Goal: Task Accomplishment & Management: Manage account settings

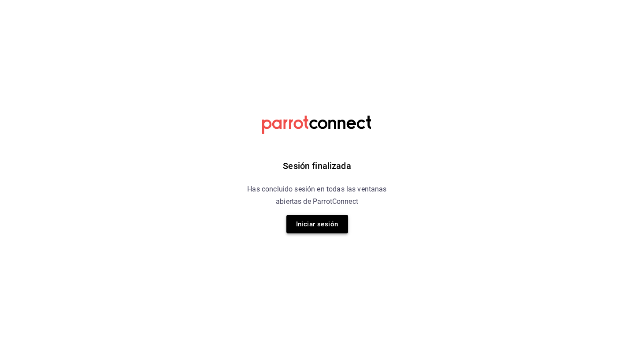
click at [317, 231] on button "Iniciar sesión" at bounding box center [318, 224] width 62 height 19
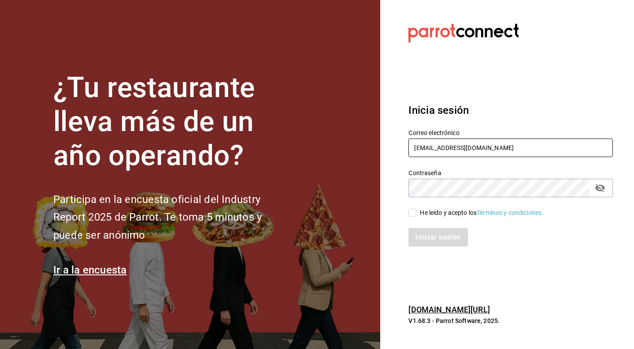
type input "[EMAIL_ADDRESS][DOMAIN_NAME]"
click at [411, 212] on input "He leído y acepto los Términos y condiciones." at bounding box center [413, 212] width 8 height 8
checkbox input "true"
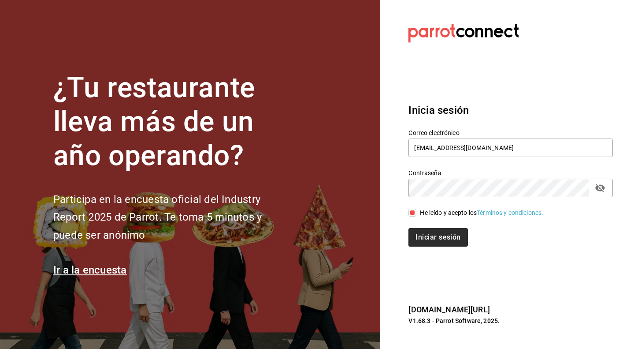
click at [425, 245] on button "Iniciar sesión" at bounding box center [438, 237] width 59 height 19
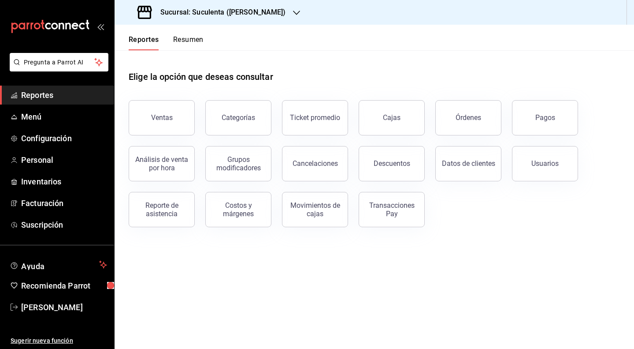
click at [293, 12] on icon "button" at bounding box center [296, 12] width 7 height 7
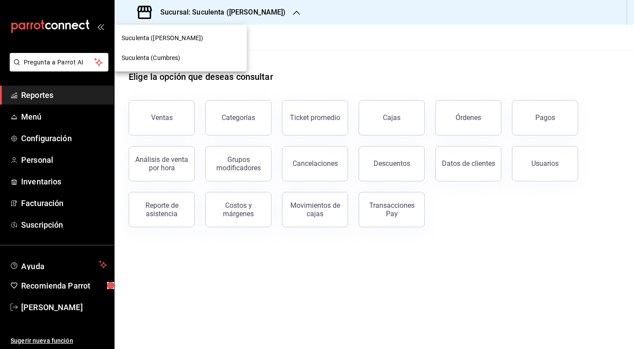
click at [170, 56] on span "Suculenta (Cumbres)" at bounding box center [151, 57] width 59 height 9
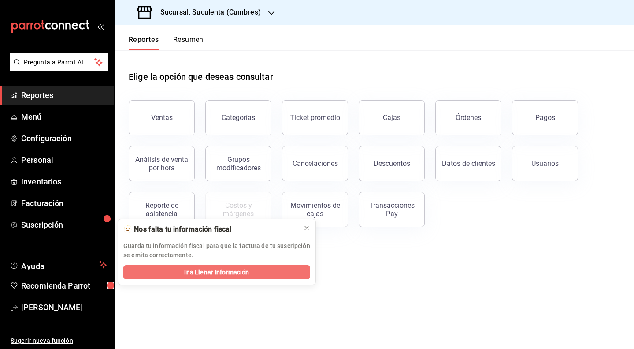
click at [249, 269] on span "Ir a Llenar Información" at bounding box center [216, 272] width 65 height 9
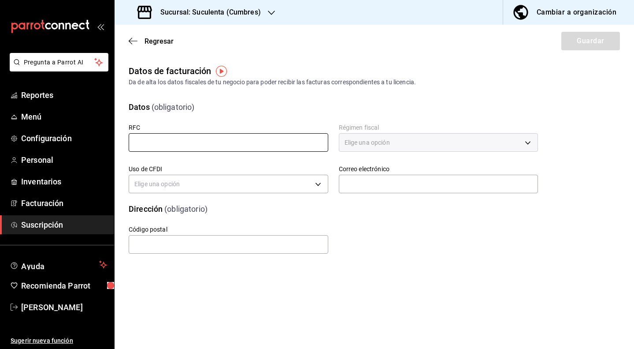
click at [171, 136] on input "text" at bounding box center [229, 142] width 200 height 19
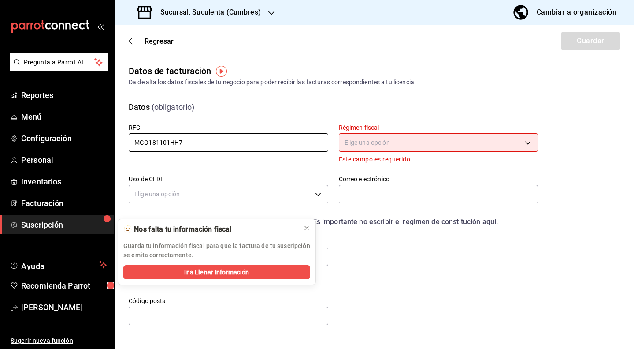
type input "MGO181101HH7"
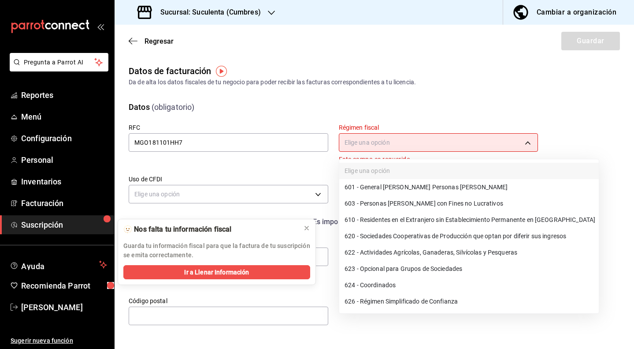
click at [386, 145] on body "Pregunta a Parrot AI Reportes Menú Configuración Personal Inventarios Facturaci…" at bounding box center [317, 174] width 634 height 349
click at [392, 184] on li "601 - General de Ley Personas Morales" at bounding box center [469, 187] width 260 height 16
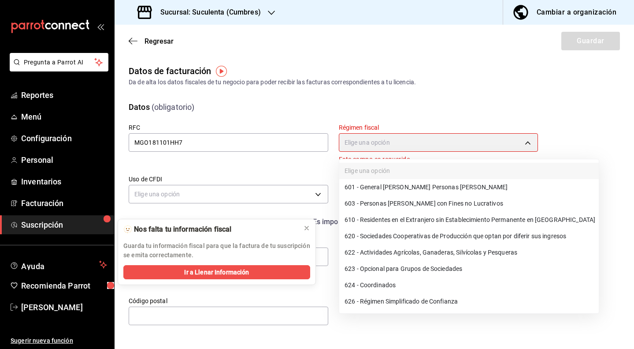
type input "601"
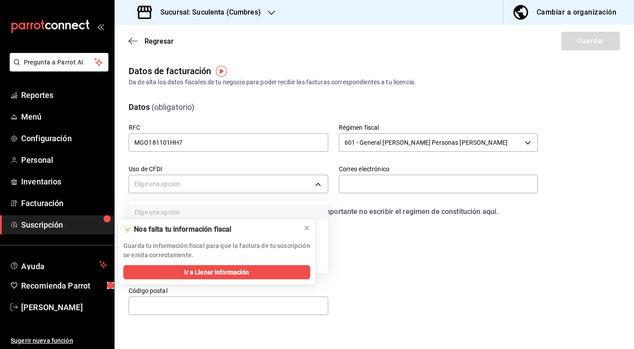
click at [251, 182] on body "Pregunta a Parrot AI Reportes Menú Configuración Personal Inventarios Facturaci…" at bounding box center [317, 174] width 634 height 349
click at [311, 225] on button at bounding box center [307, 228] width 14 height 14
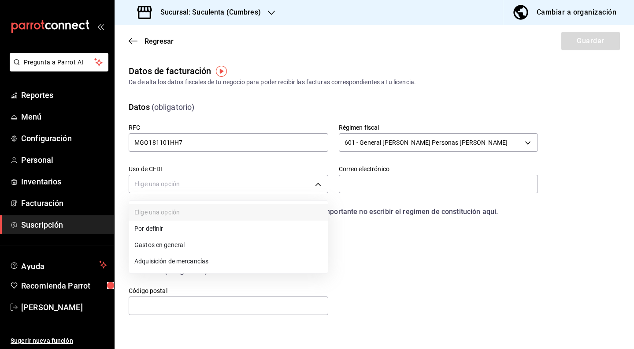
click at [268, 244] on li "Gastos en general" at bounding box center [228, 245] width 199 height 16
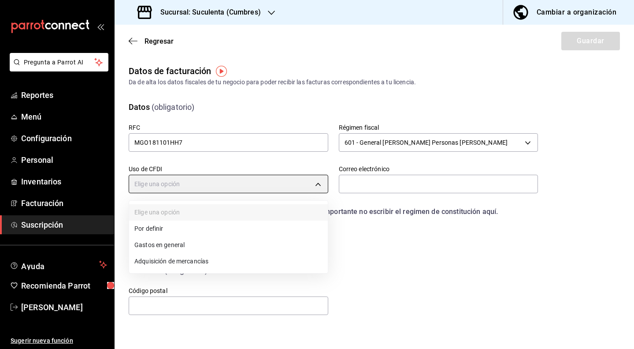
type input "G03"
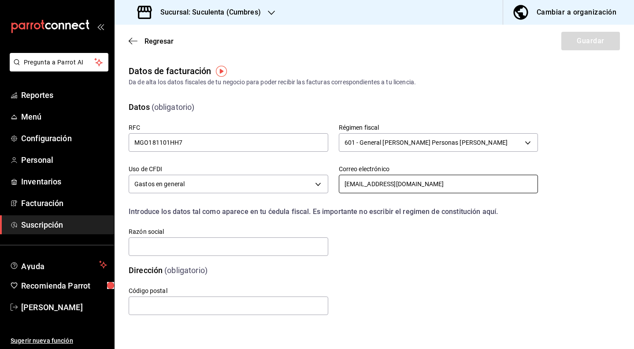
type input "[EMAIL_ADDRESS][DOMAIN_NAME]"
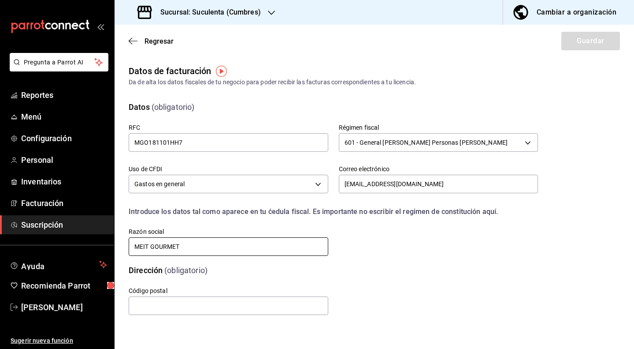
type input "MEIT GOURMET"
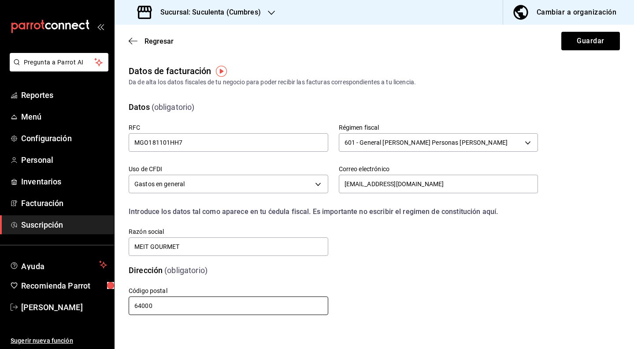
type input "64000"
click at [472, 243] on div "RFC MGO181101HH7 Régimen fiscal 601 - General de Ley Personas Morales 601 Uso d…" at bounding box center [323, 179] width 431 height 155
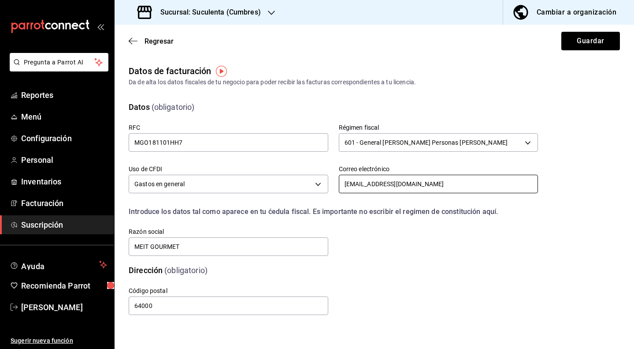
click at [417, 183] on input "[EMAIL_ADDRESS][DOMAIN_NAME]" at bounding box center [439, 184] width 200 height 19
type input "suculentacumbres@gmail.com"
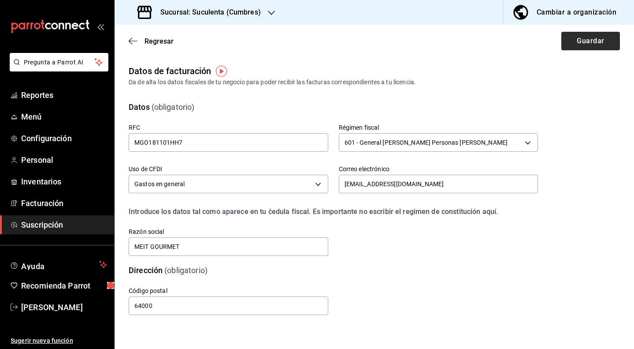
click at [600, 41] on button "Guardar" at bounding box center [591, 41] width 59 height 19
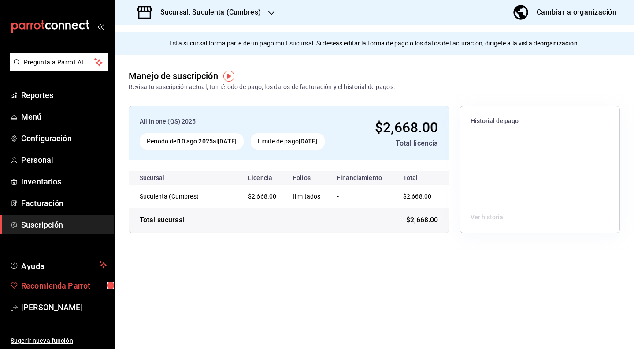
click at [75, 287] on span "Recomienda Parrot" at bounding box center [64, 285] width 86 height 12
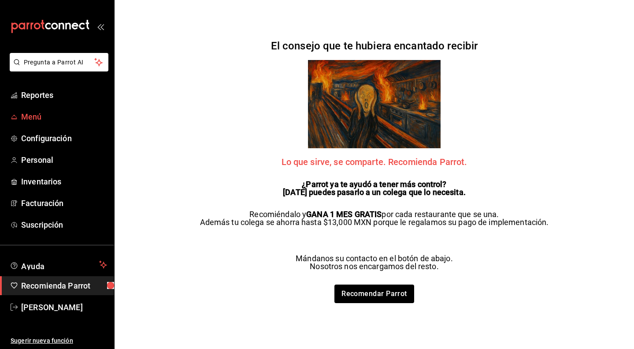
click at [25, 115] on span "Menú" at bounding box center [64, 117] width 86 height 12
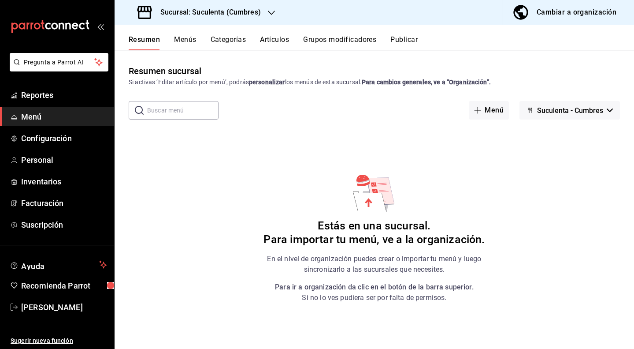
click at [578, 14] on div "Cambiar a organización" at bounding box center [577, 12] width 80 height 12
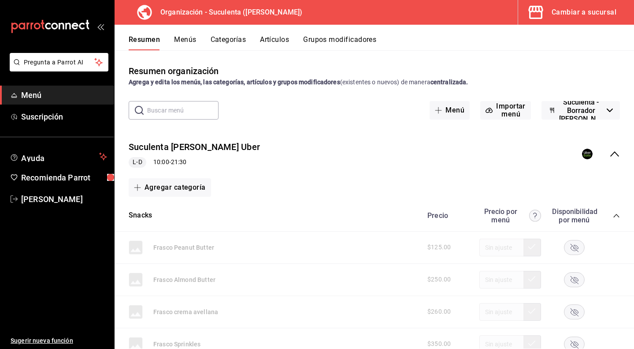
click at [164, 30] on div "Resumen Menús Categorías Artículos Grupos modificadores" at bounding box center [375, 38] width 520 height 26
click at [175, 35] on div "Resumen Menús Categorías Artículos Grupos modificadores" at bounding box center [375, 38] width 520 height 26
click at [175, 37] on button "Menús" at bounding box center [185, 42] width 22 height 15
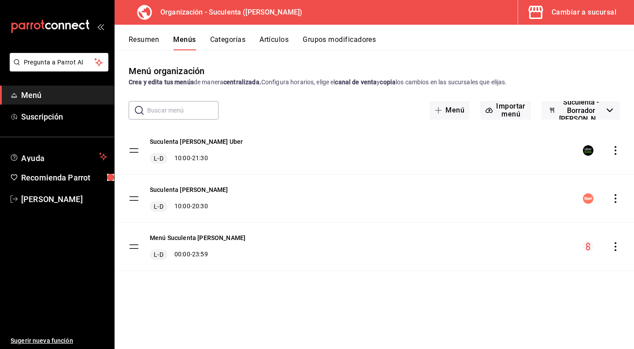
click at [150, 40] on button "Resumen" at bounding box center [144, 42] width 30 height 15
